Goal: Task Accomplishment & Management: Use online tool/utility

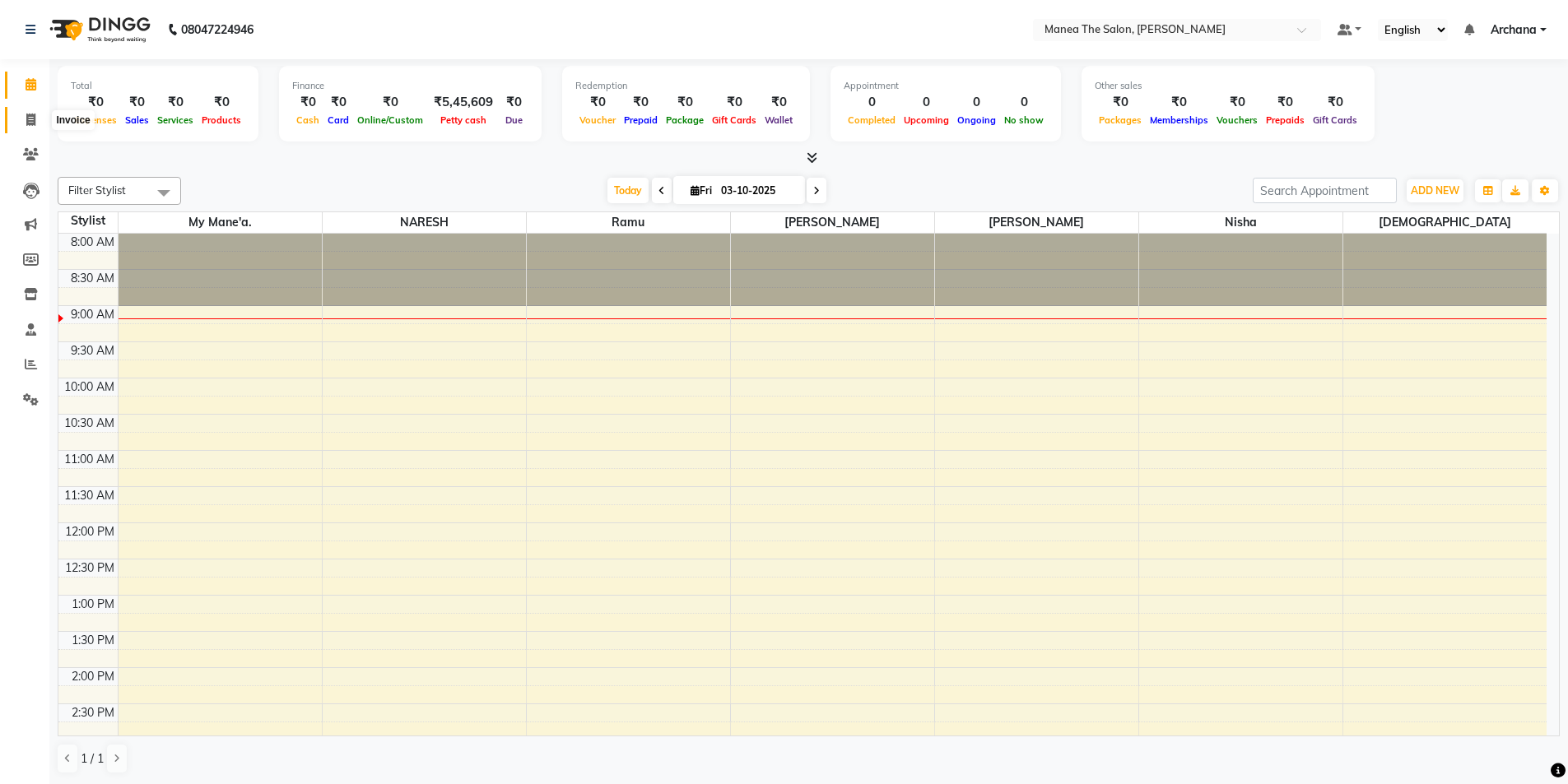
click at [33, 116] on icon at bounding box center [31, 119] width 9 height 12
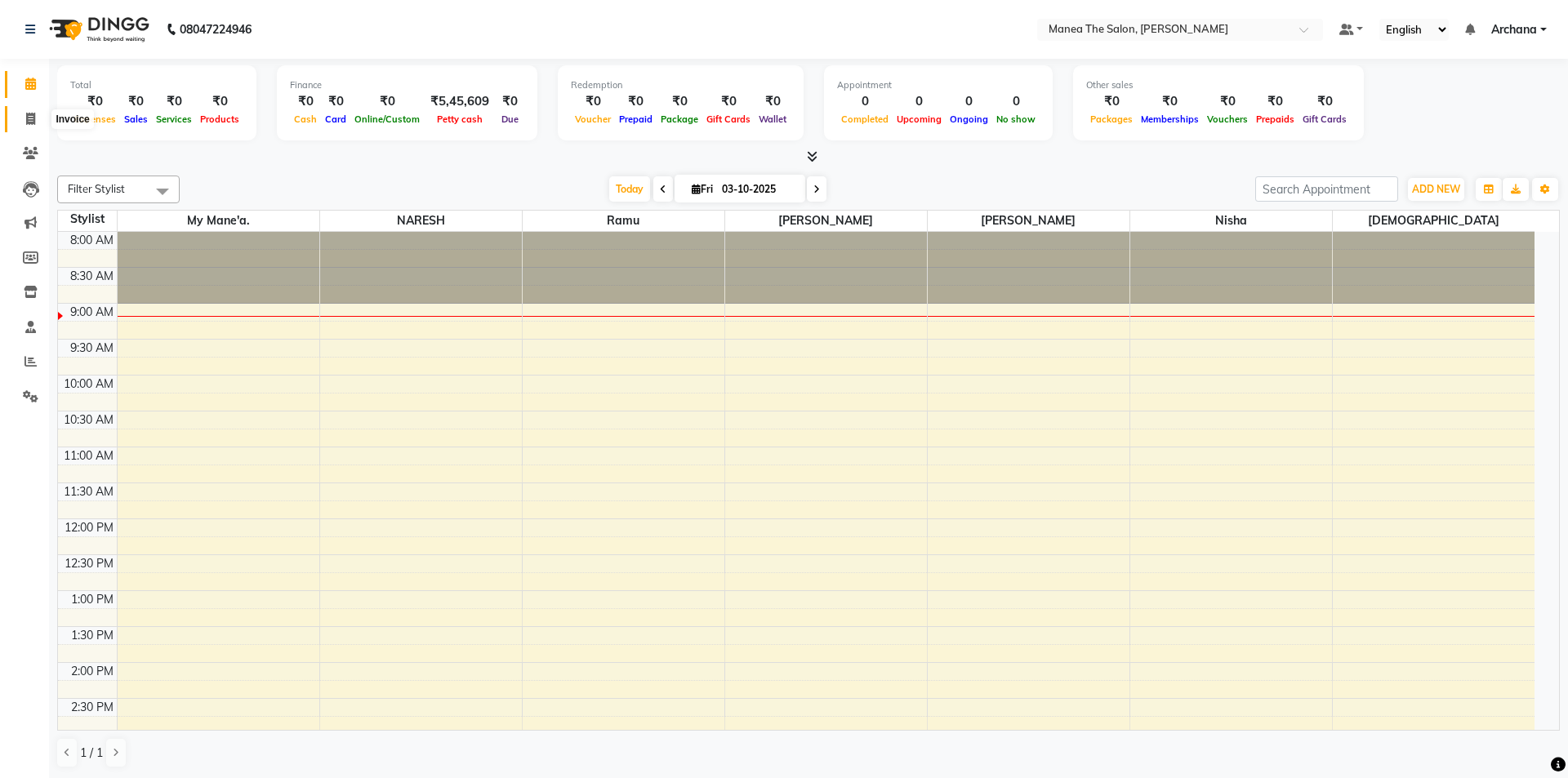
select select "service"
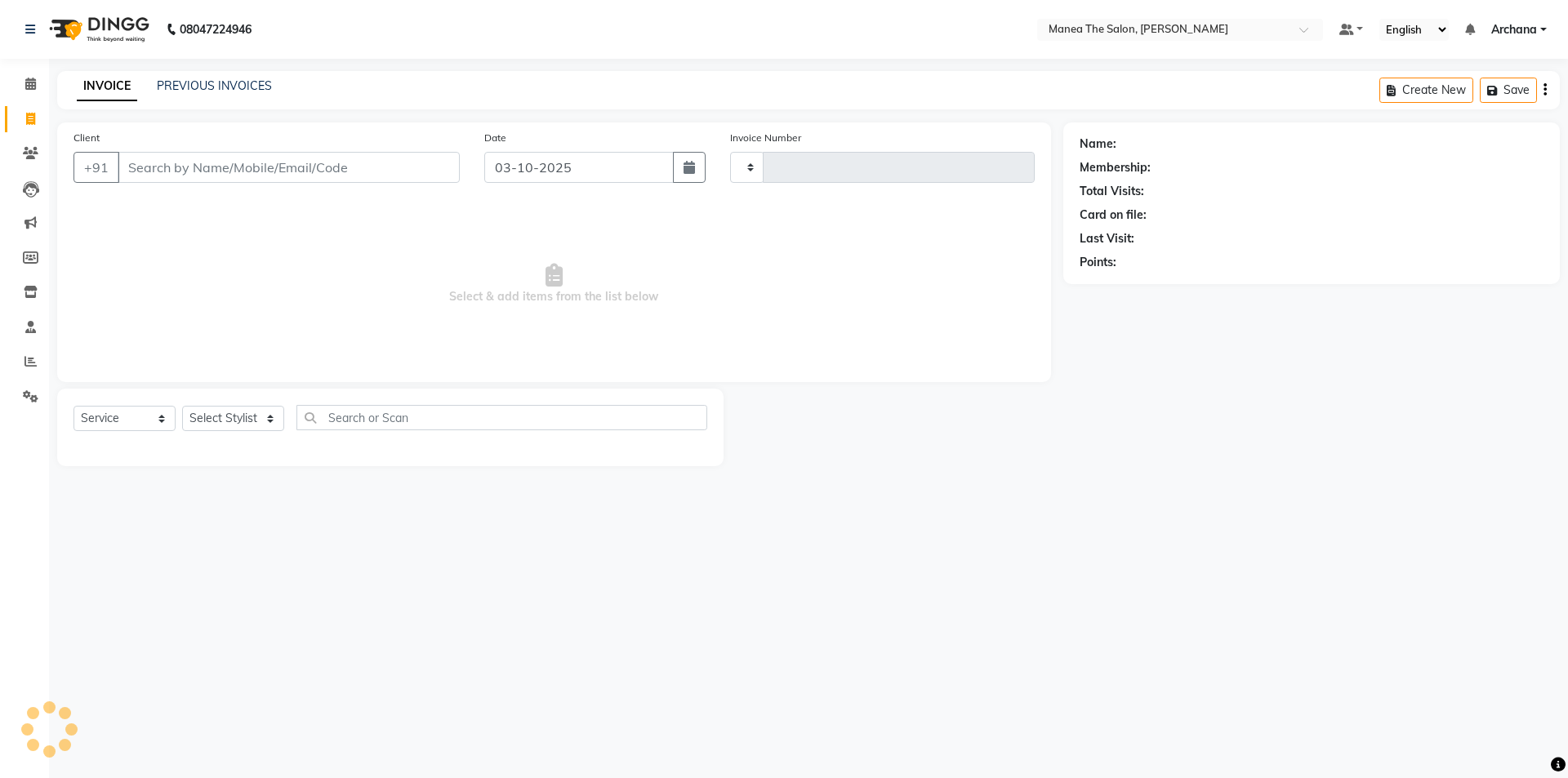
type input "1840"
select select "6846"
click at [261, 87] on link "PREVIOUS INVOICES" at bounding box center [214, 86] width 116 height 15
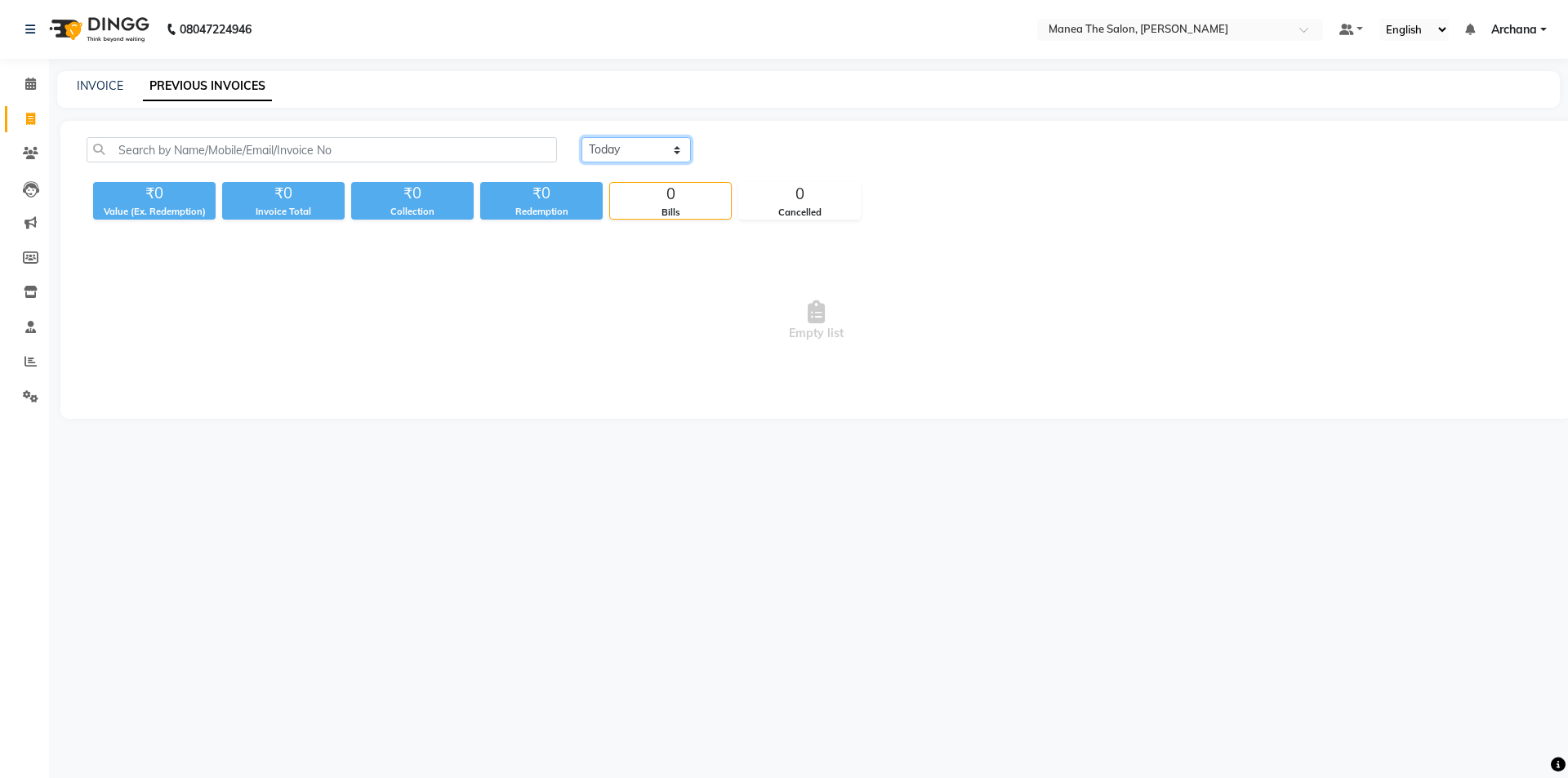
click at [675, 145] on select "[DATE] [DATE] Custom Range" at bounding box center [636, 149] width 109 height 25
select select "[DATE]"
click at [582, 137] on select "[DATE] [DATE] Custom Range" at bounding box center [636, 149] width 109 height 25
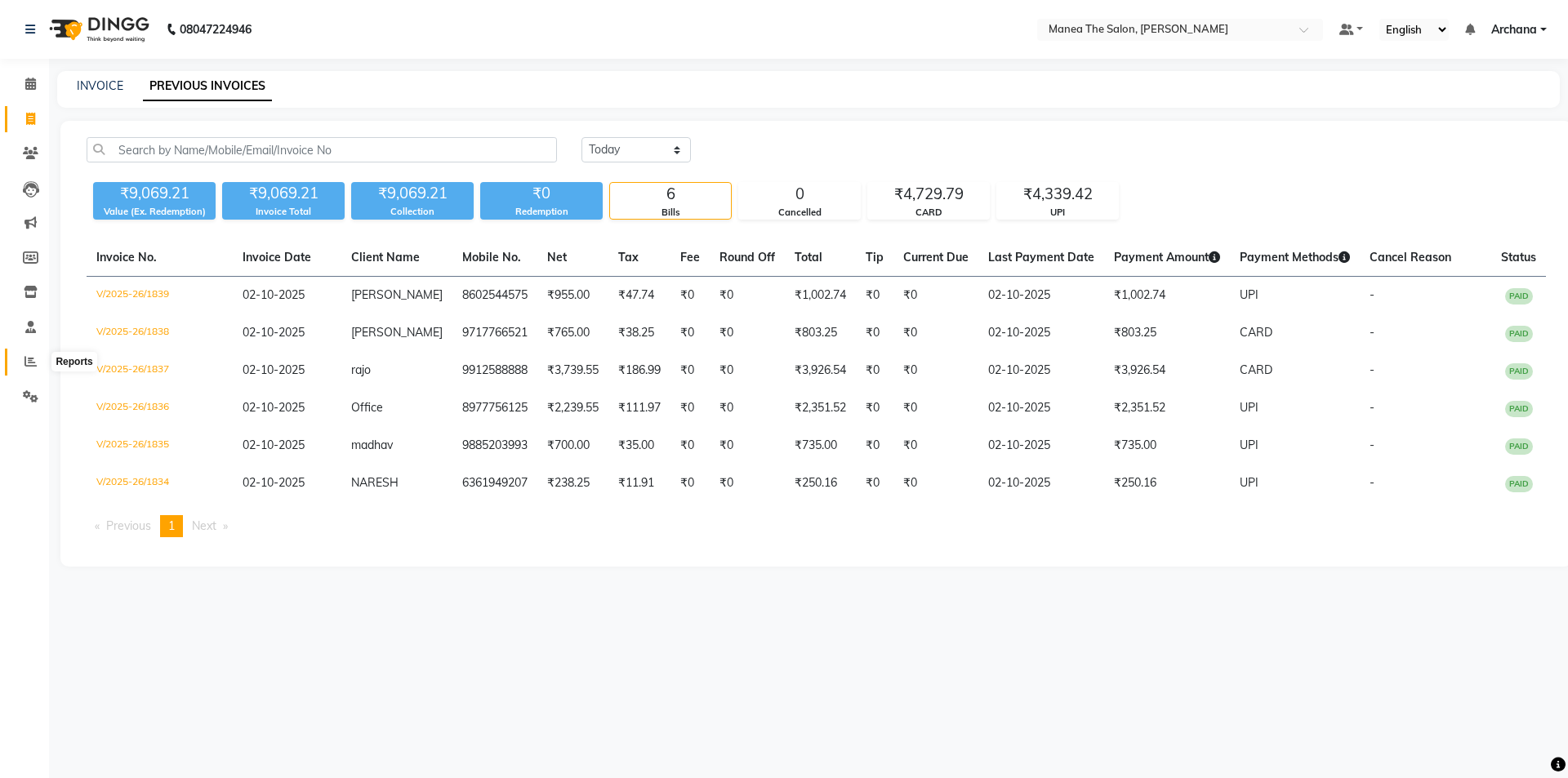
click at [27, 366] on icon at bounding box center [31, 360] width 12 height 12
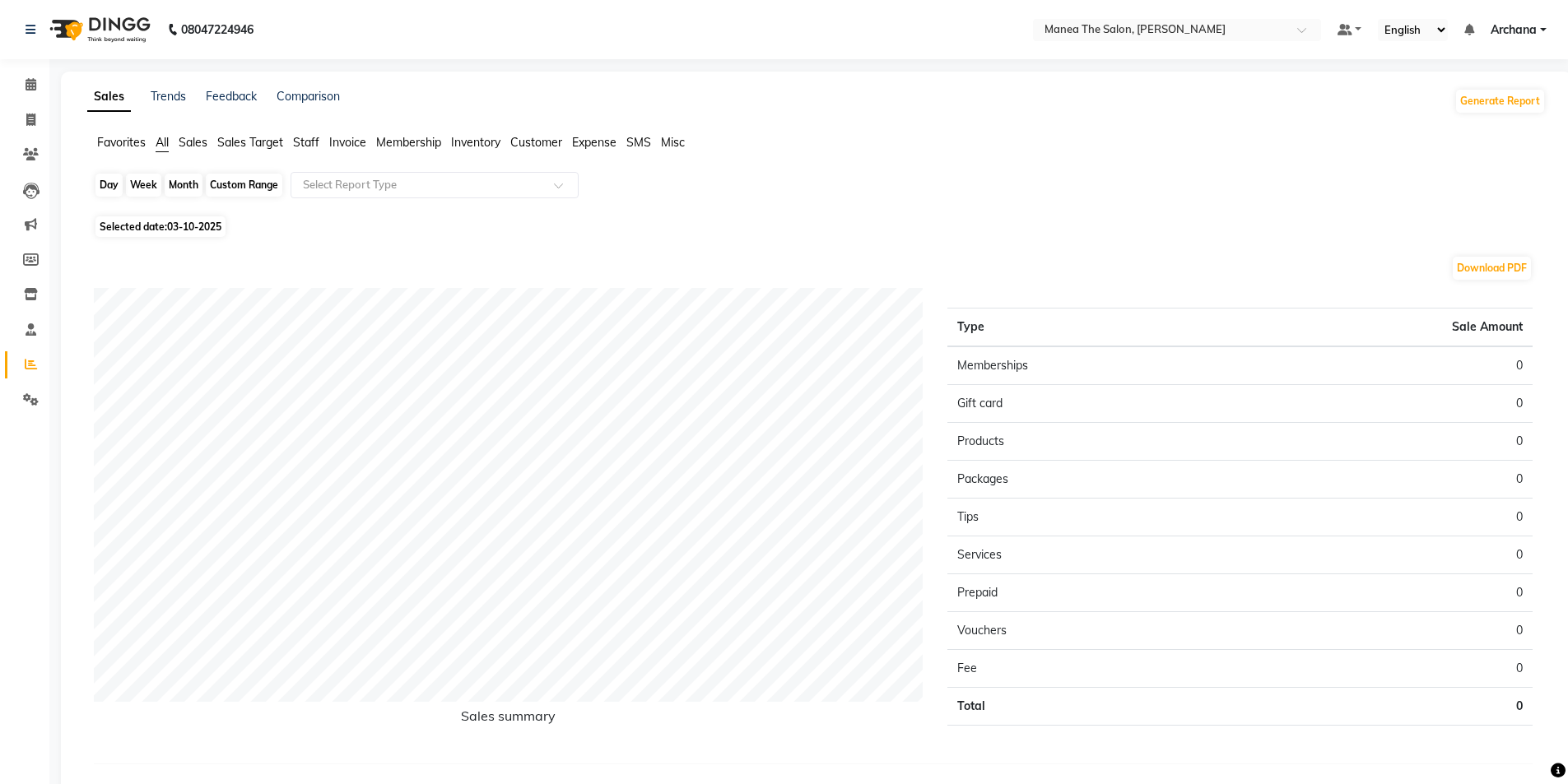
click at [113, 185] on div "Day" at bounding box center [108, 184] width 27 height 23
select select "10"
select select "2025"
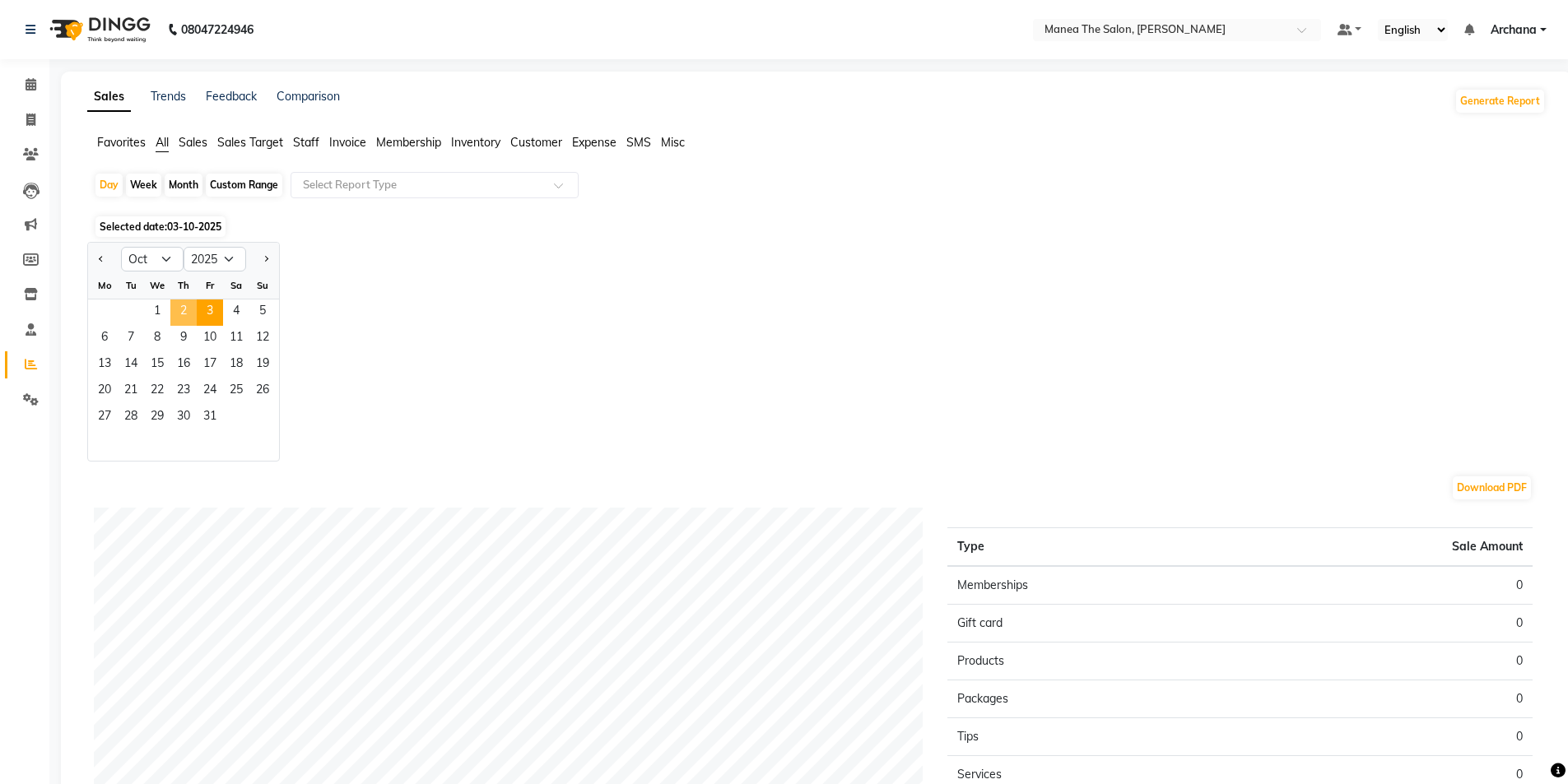
click at [181, 318] on span "2" at bounding box center [184, 313] width 26 height 26
